Goal: Check status: Check status

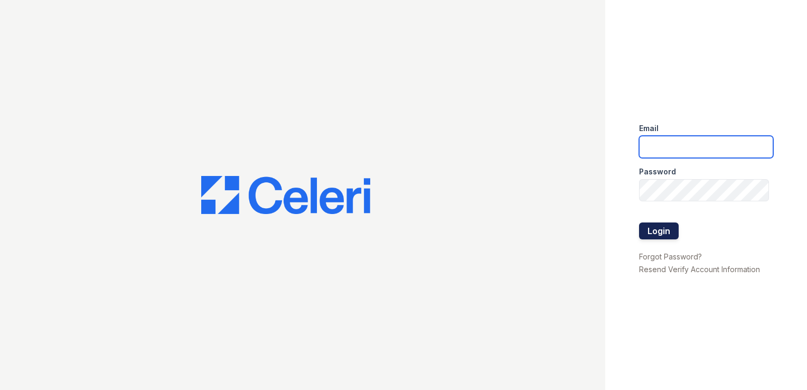
type input "haven.pm@cafmanagement.com"
click at [666, 230] on button "Login" at bounding box center [659, 230] width 40 height 17
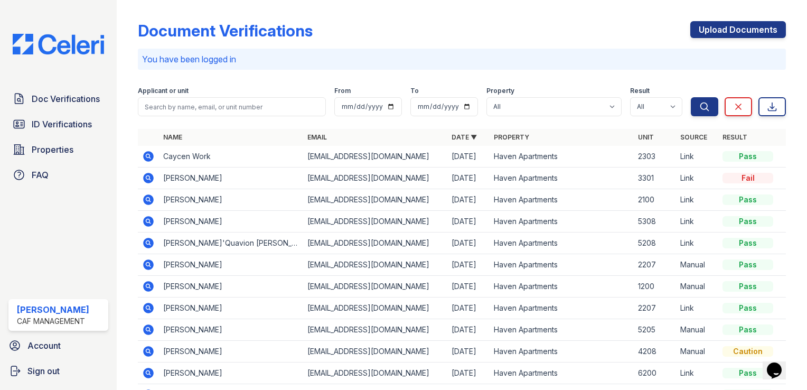
click at [150, 178] on icon at bounding box center [148, 178] width 11 height 11
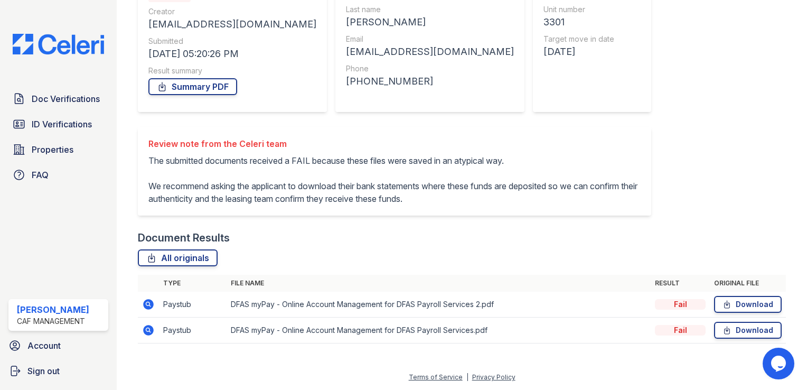
scroll to position [158, 0]
